Goal: Task Accomplishment & Management: Use online tool/utility

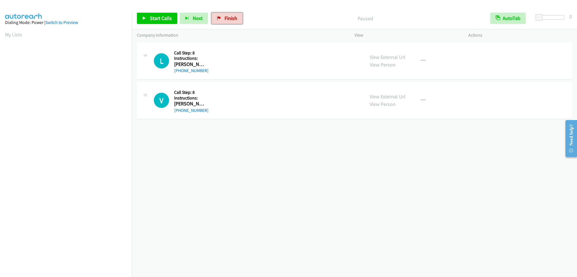
drag, startPoint x: 235, startPoint y: 21, endPoint x: 325, endPoint y: 21, distance: 89.6
click at [235, 21] on link "Finish" at bounding box center [227, 18] width 31 height 11
click at [234, 22] on link "Finish" at bounding box center [227, 18] width 31 height 11
drag, startPoint x: 228, startPoint y: 15, endPoint x: 306, endPoint y: 21, distance: 78.8
click at [228, 15] on span "Finish" at bounding box center [230, 18] width 13 height 6
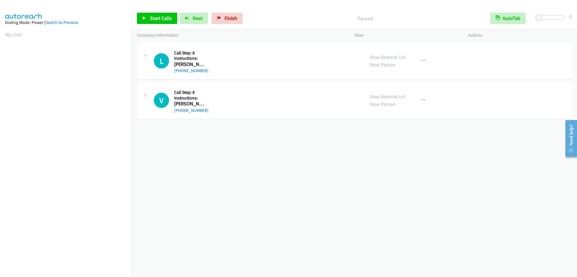
click at [230, 27] on div "Start Calls Pause Next Finish Paused AutoTab AutoTab 0" at bounding box center [354, 19] width 445 height 22
click at [226, 17] on span "Finish" at bounding box center [230, 18] width 13 height 6
